Goal: Task Accomplishment & Management: Manage account settings

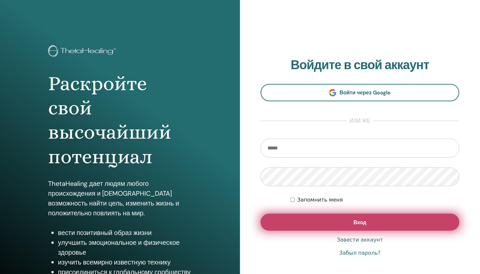
type input "**********"
click at [333, 221] on button "Вход" at bounding box center [360, 221] width 199 height 17
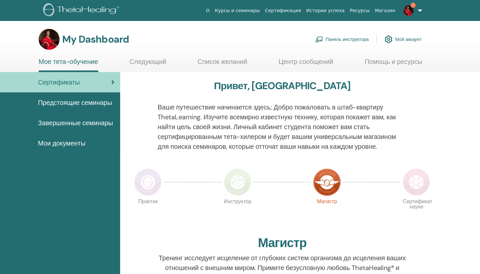
click at [341, 39] on link "Панель инструктора" at bounding box center [342, 39] width 54 height 14
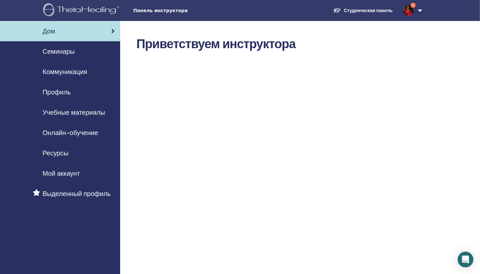
click at [63, 51] on span "Семинары" at bounding box center [59, 51] width 32 height 10
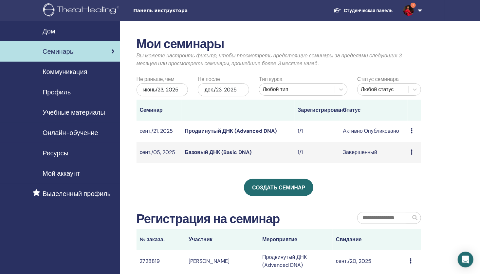
click at [410, 130] on td "Предварительный просмотр Редактировать Участники Отмена" at bounding box center [414, 130] width 13 height 21
click at [414, 132] on div "Предварительный просмотр Редактировать Участники Отмена" at bounding box center [414, 131] width 7 height 8
click at [377, 128] on td "Активно Опубликовано" at bounding box center [374, 130] width 68 height 21
click at [412, 131] on icon at bounding box center [412, 130] width 2 height 5
click at [410, 143] on link "Редактировать" at bounding box center [415, 145] width 36 height 7
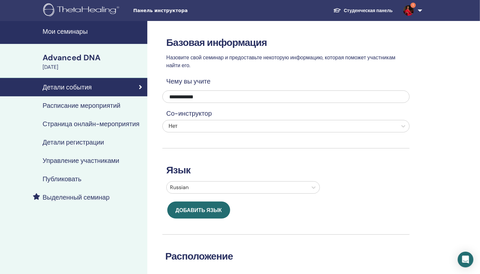
click at [63, 31] on h4 "Мои семинары" at bounding box center [93, 32] width 101 height 8
click at [65, 59] on div "Advanced DNA" at bounding box center [93, 57] width 101 height 11
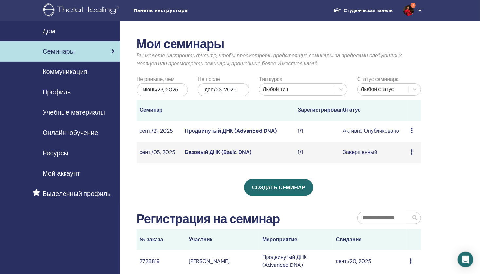
click at [412, 131] on icon at bounding box center [412, 130] width 2 height 5
click at [372, 132] on td "Активно Опубликовано" at bounding box center [374, 130] width 68 height 21
click at [268, 133] on link "Продвинутый ДНК (Advanced DNA)" at bounding box center [231, 130] width 92 height 7
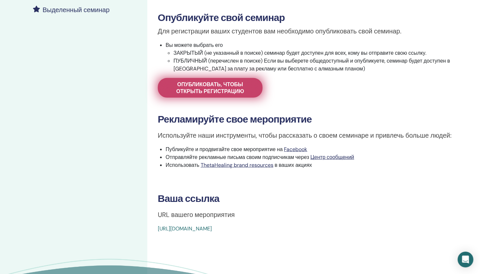
scroll to position [98, 0]
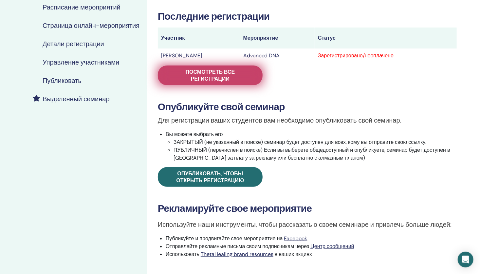
click at [211, 76] on span "Посмотреть все регистрации" at bounding box center [210, 75] width 88 height 14
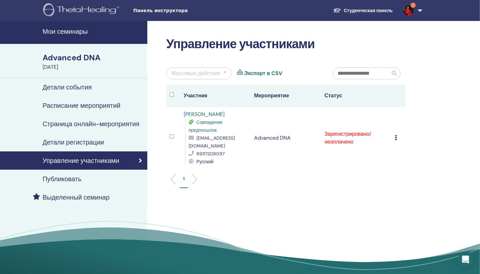
click at [395, 135] on icon at bounding box center [396, 137] width 2 height 5
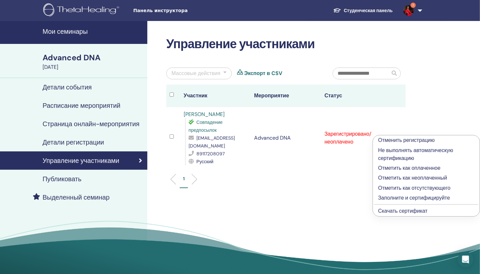
click at [388, 197] on p "Заполните и сертифицируйте" at bounding box center [426, 198] width 96 height 8
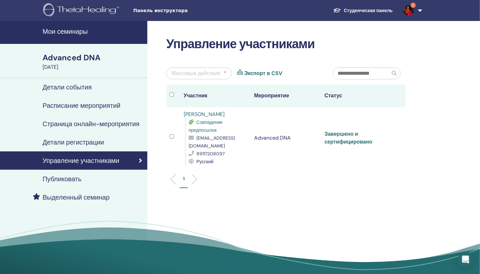
click at [352, 136] on link "Завершено и сертифицировано" at bounding box center [348, 137] width 48 height 15
click at [341, 134] on link "Завершено и сертифицировано" at bounding box center [348, 137] width 48 height 15
